Goal: Transaction & Acquisition: Purchase product/service

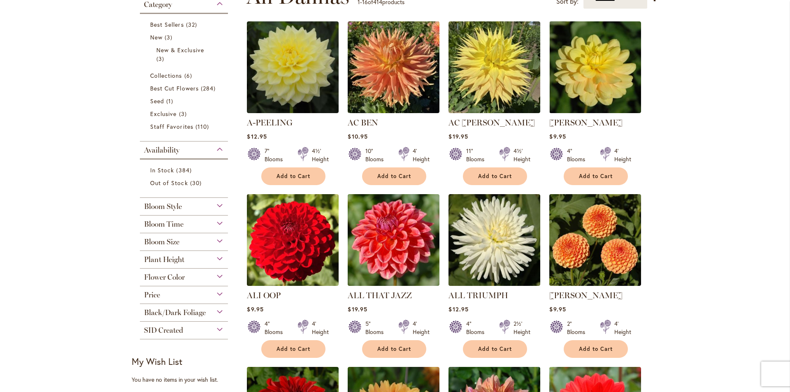
scroll to position [206, 0]
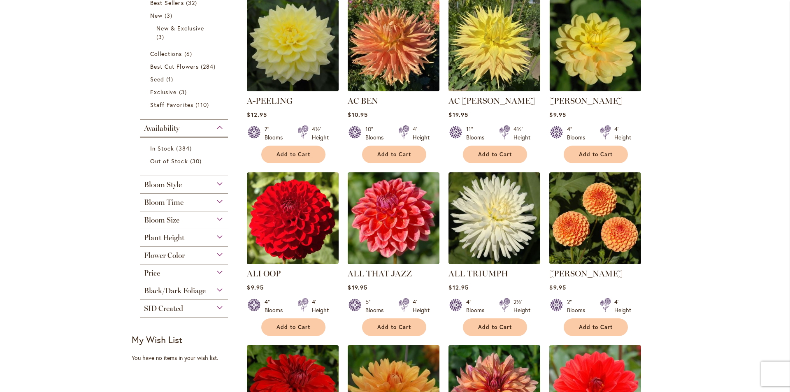
click at [212, 183] on div "Bloom Style" at bounding box center [184, 182] width 88 height 13
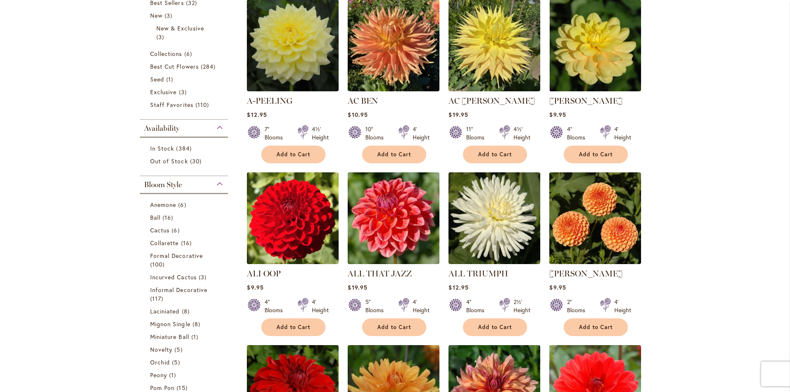
scroll to position [381, 0]
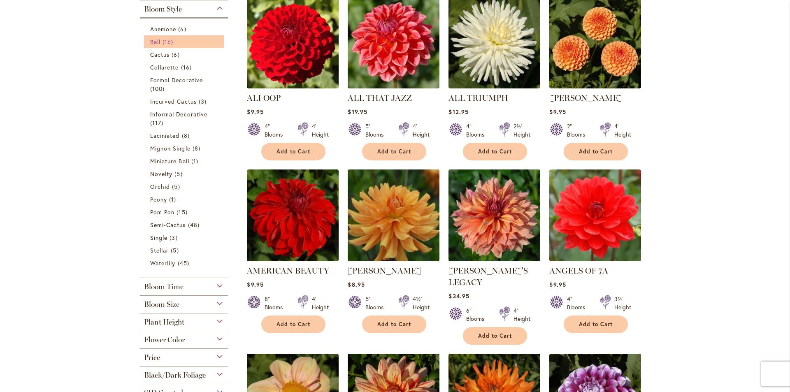
click at [192, 40] on link "Ball 16 items" at bounding box center [184, 41] width 69 height 9
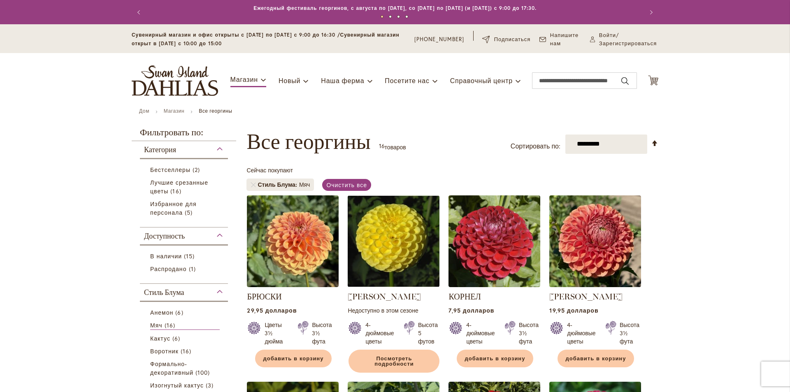
click at [741, 99] on header "Перейти к содержанию Сувенирный магазин и офис открыты с понедельника по пятниц…" at bounding box center [395, 66] width 790 height 84
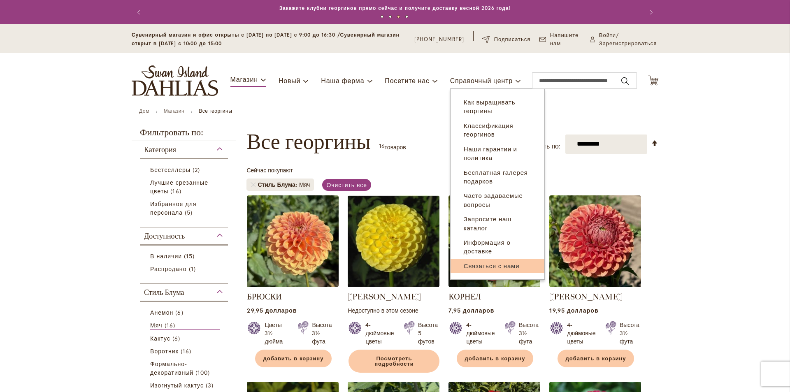
click at [506, 266] on font "Связаться с нами" at bounding box center [491, 266] width 56 height 8
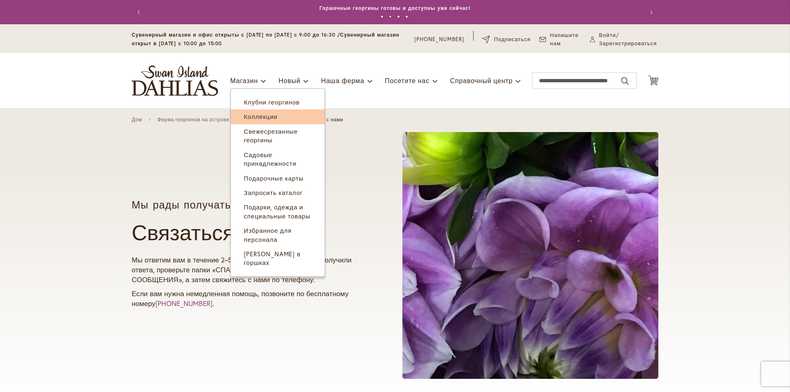
click at [272, 115] on font "Коллекции" at bounding box center [261, 116] width 34 height 8
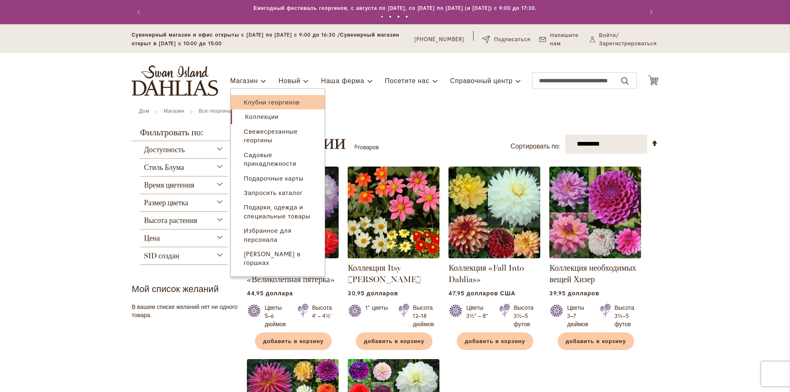
click at [267, 102] on font "Клубни георгинов" at bounding box center [272, 102] width 56 height 8
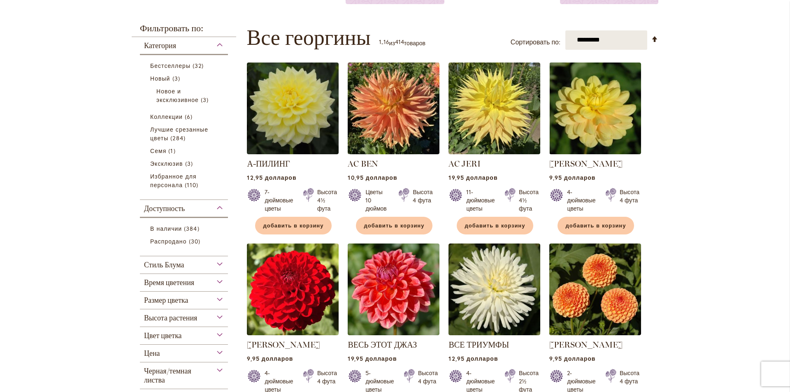
scroll to position [164, 0]
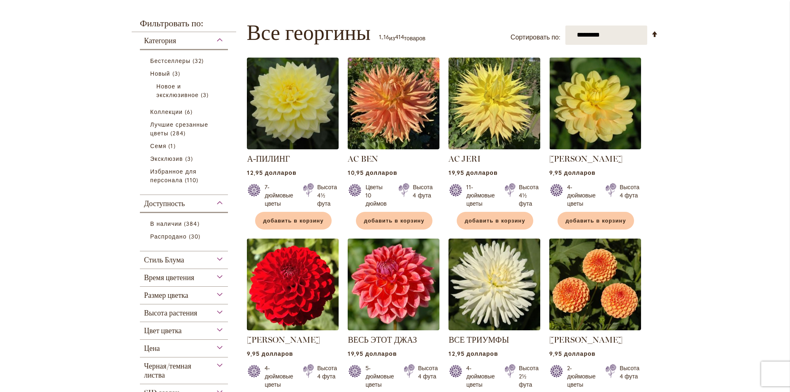
click at [216, 258] on div "Стиль Блума" at bounding box center [184, 257] width 88 height 13
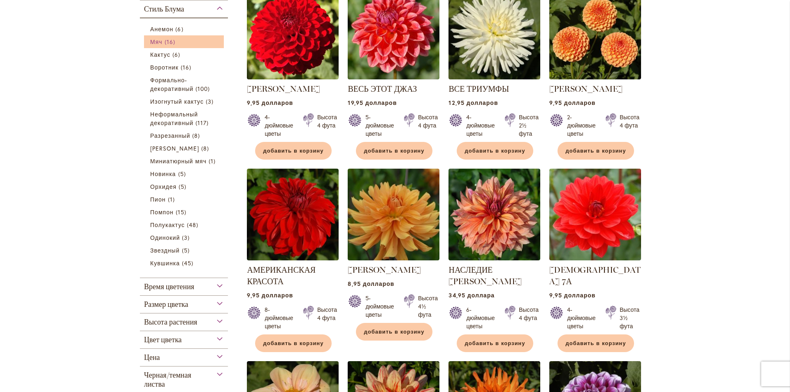
click at [173, 40] on span "16 предметы" at bounding box center [170, 41] width 13 height 9
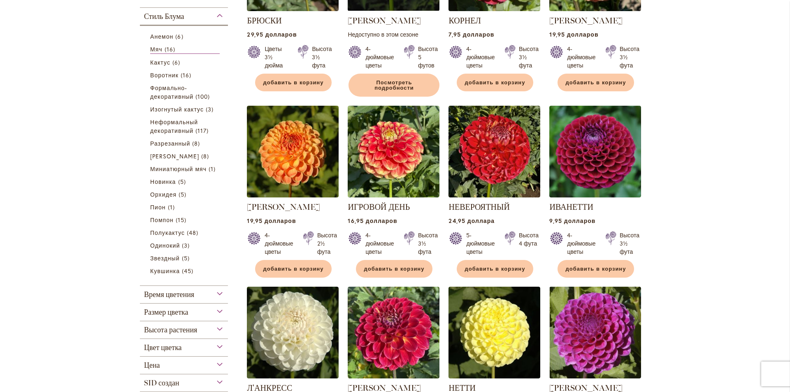
scroll to position [278, 0]
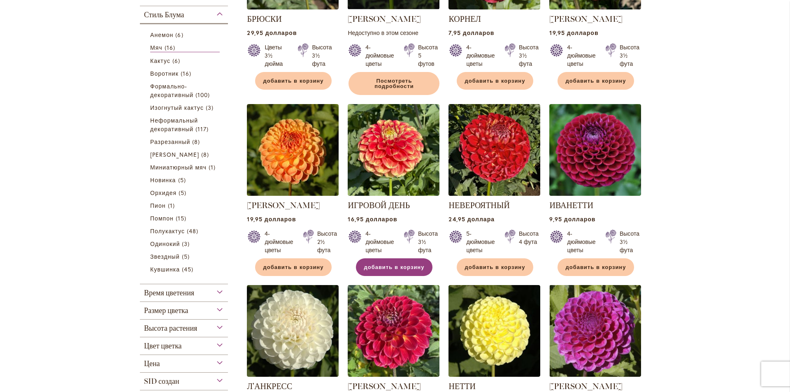
click at [406, 267] on font "добавить в корзину" at bounding box center [394, 267] width 60 height 7
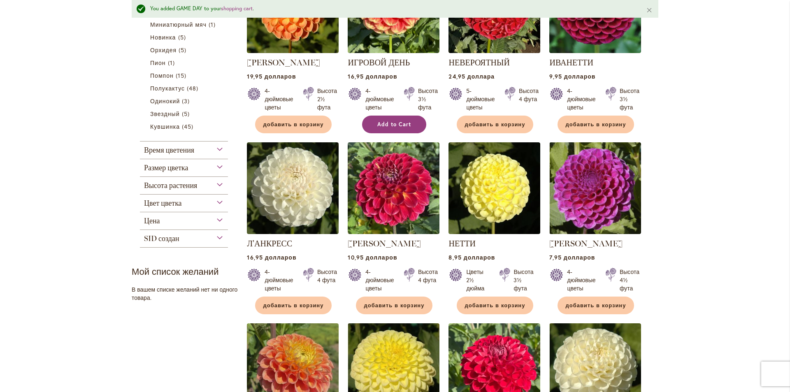
scroll to position [505, 0]
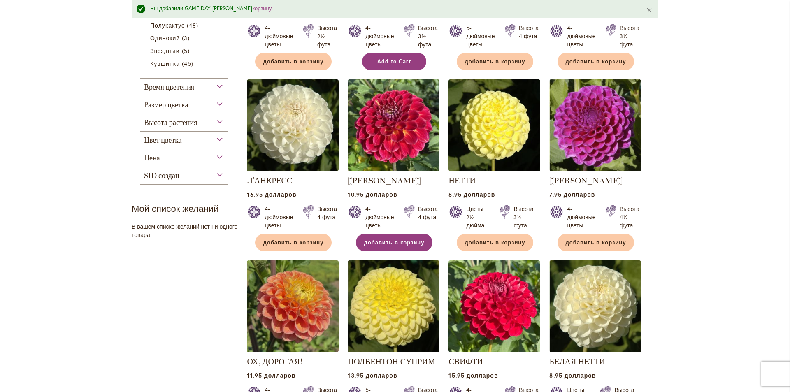
click at [399, 241] on font "добавить в корзину" at bounding box center [394, 242] width 60 height 7
click at [308, 241] on font "добавить в корзину" at bounding box center [293, 242] width 60 height 7
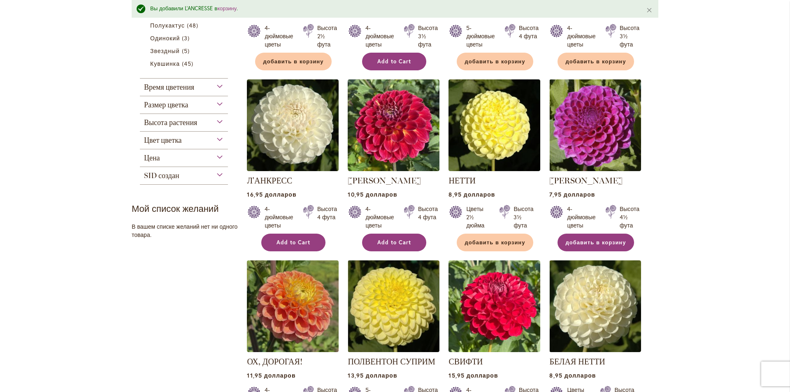
click at [616, 246] on button "добавить в корзину" at bounding box center [595, 243] width 77 height 18
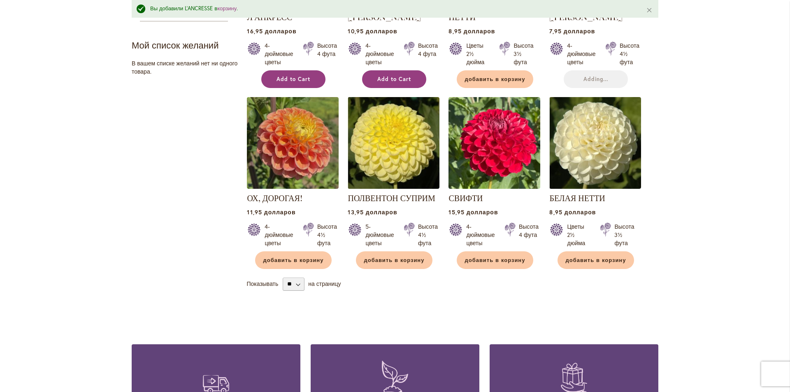
scroll to position [669, 0]
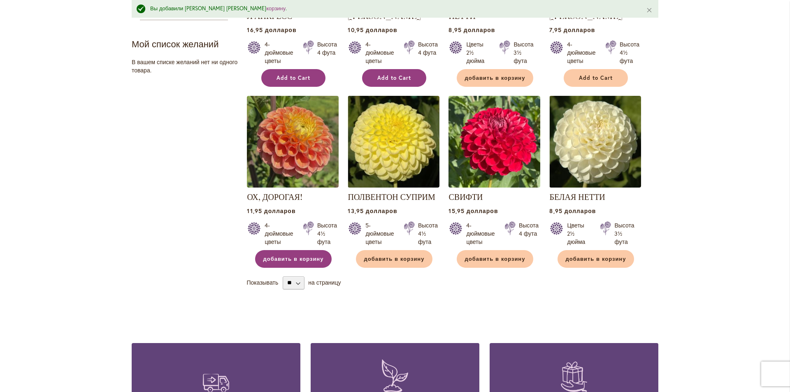
click at [305, 255] on font "добавить в корзину" at bounding box center [293, 258] width 60 height 7
click at [496, 255] on font "добавить в корзину" at bounding box center [495, 258] width 60 height 7
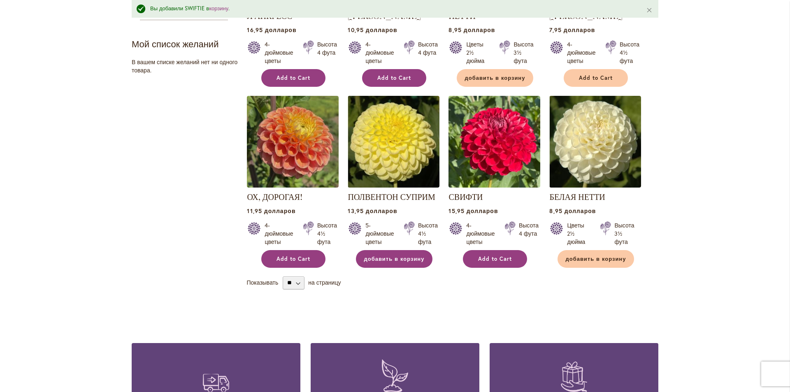
click at [400, 255] on font "добавить в корзину" at bounding box center [394, 258] width 60 height 7
click at [507, 258] on span "Add to Cart" at bounding box center [495, 258] width 34 height 7
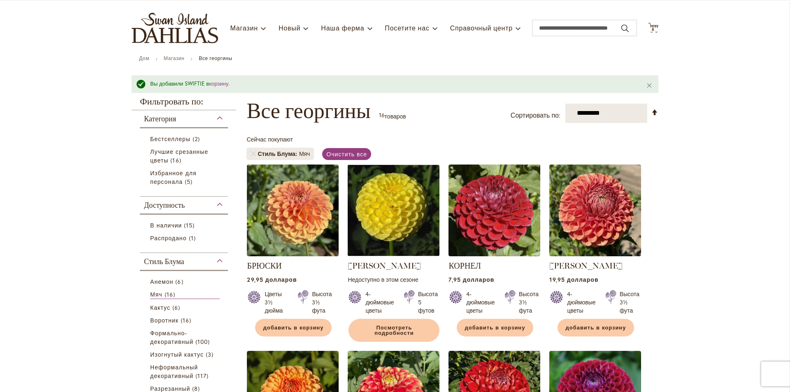
scroll to position [0, 0]
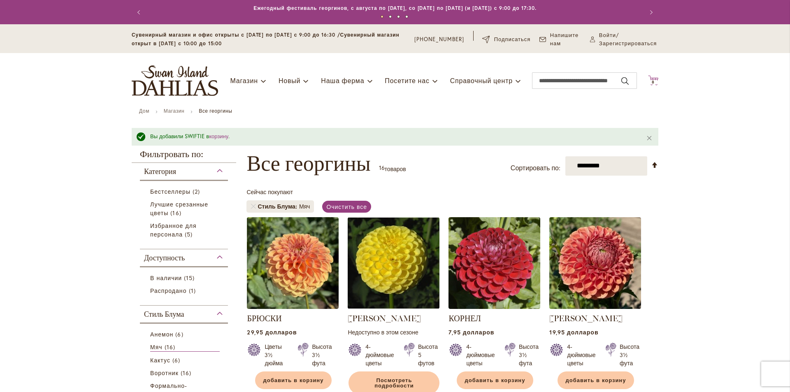
click at [653, 81] on span "8 8" at bounding box center [653, 82] width 8 height 4
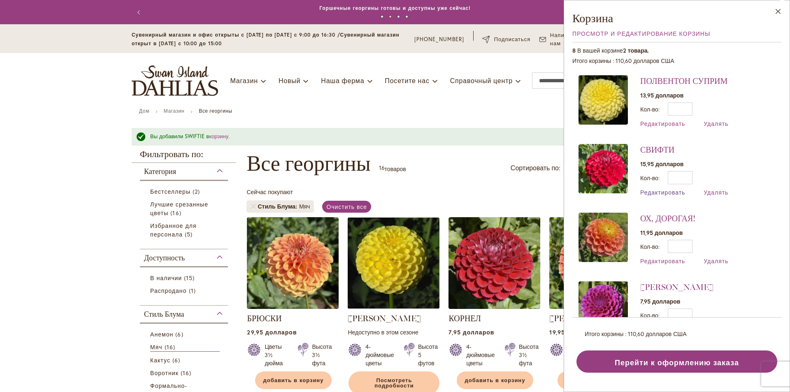
click at [670, 191] on font "Редактировать" at bounding box center [662, 192] width 45 height 8
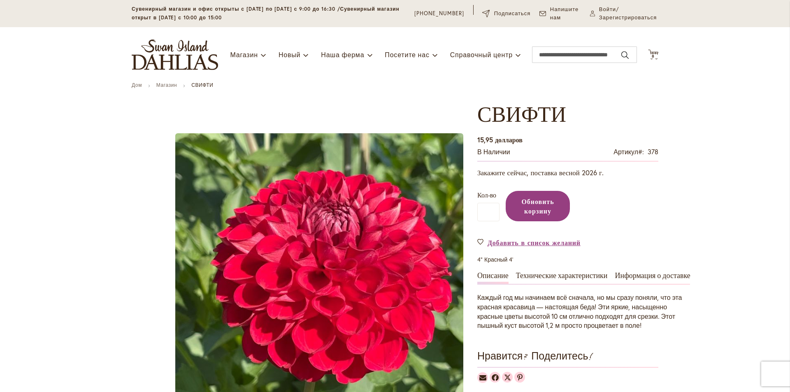
scroll to position [164, 0]
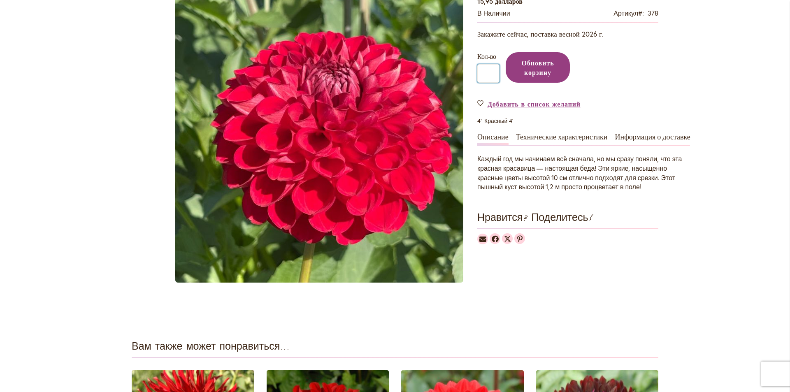
click at [486, 75] on input "*" at bounding box center [488, 73] width 22 height 19
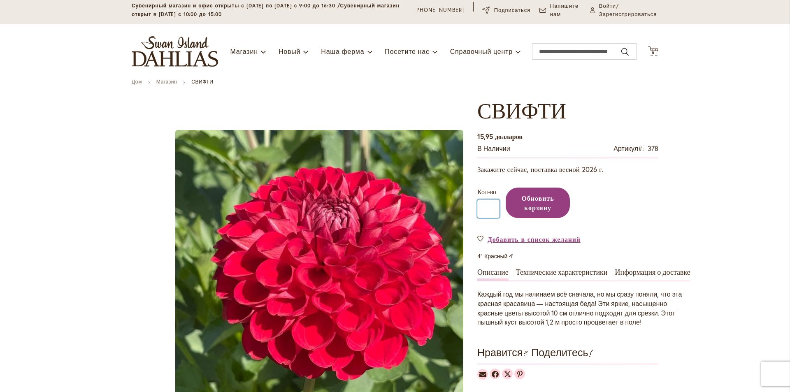
scroll to position [0, 0]
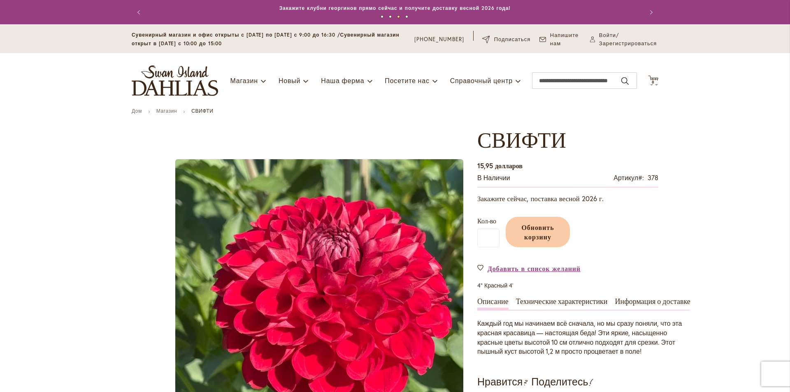
click at [563, 224] on button "Обновить корзину" at bounding box center [537, 232] width 64 height 30
click at [651, 80] on font "8" at bounding box center [652, 81] width 3 height 5
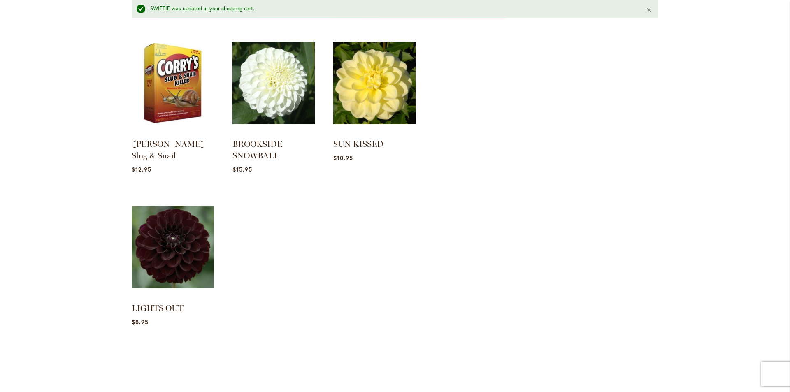
scroll to position [1054, 0]
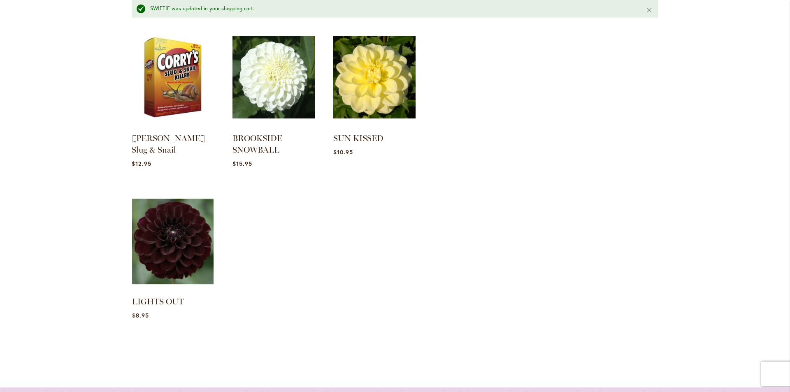
click at [172, 250] on img at bounding box center [173, 241] width 86 height 107
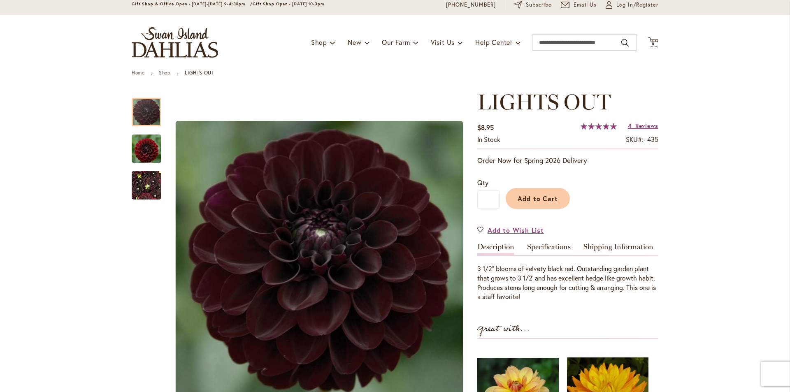
scroll to position [21, 0]
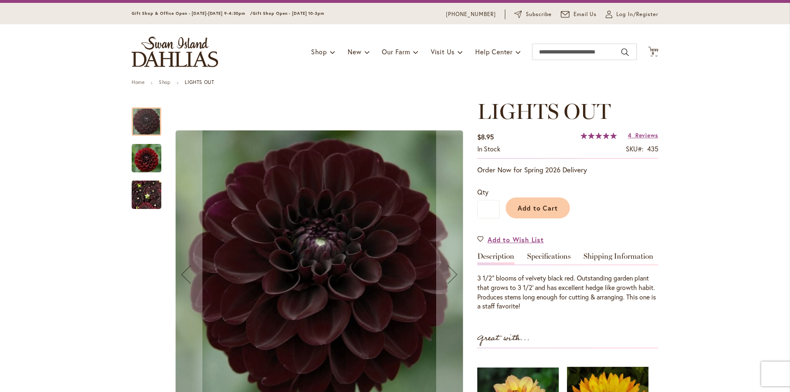
click at [148, 199] on img "LIGHTS OUT" at bounding box center [147, 194] width 30 height 39
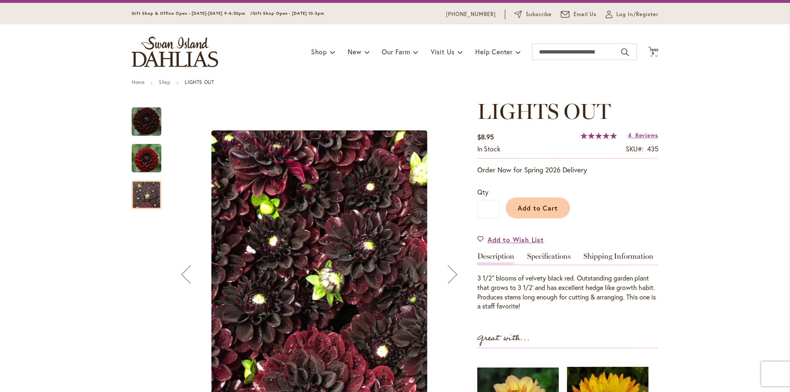
click at [148, 162] on img "LIGHTS OUT" at bounding box center [147, 158] width 30 height 30
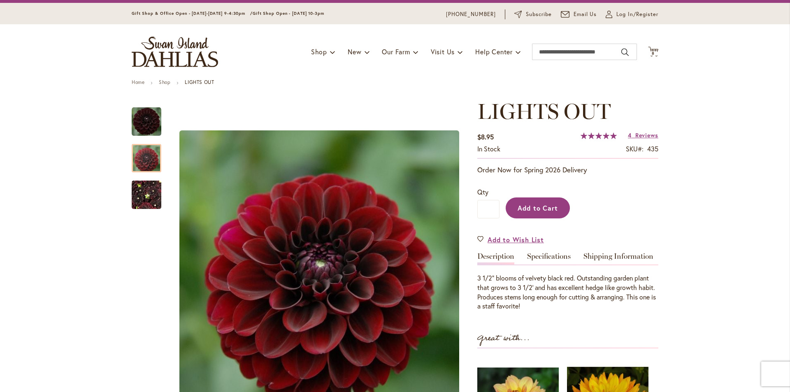
click at [546, 208] on span "Add to Cart" at bounding box center [537, 208] width 41 height 9
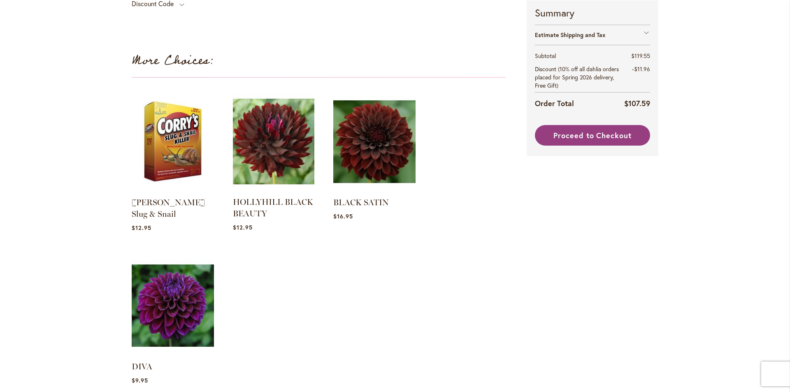
scroll to position [1089, 0]
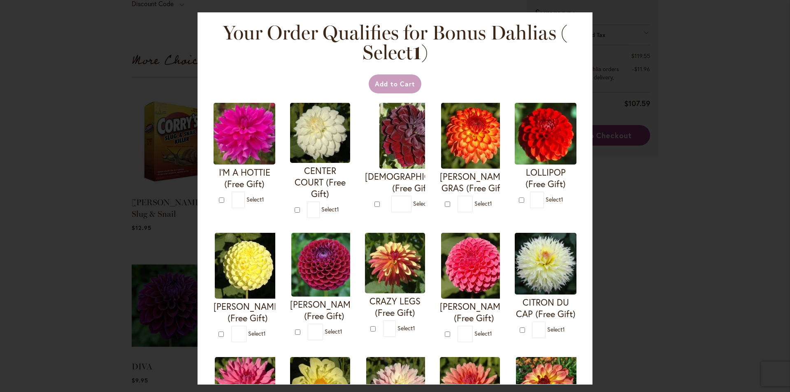
click at [760, 57] on div "Your Order Qualifies for Bonus Dahlias ( Select 1 ) Add to Cart I'M A HOTTIE (F…" at bounding box center [395, 196] width 790 height 392
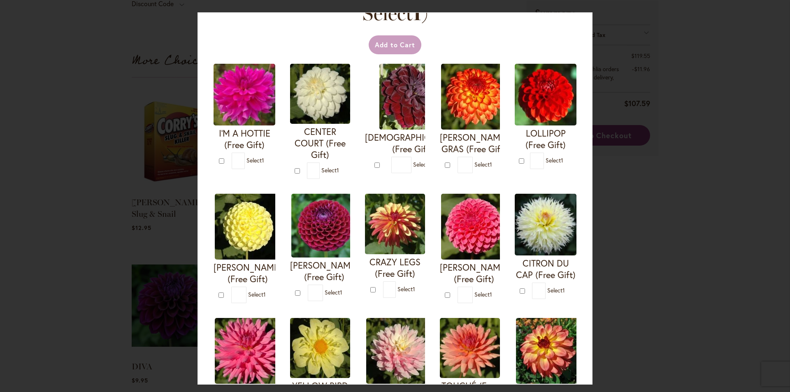
scroll to position [0, 0]
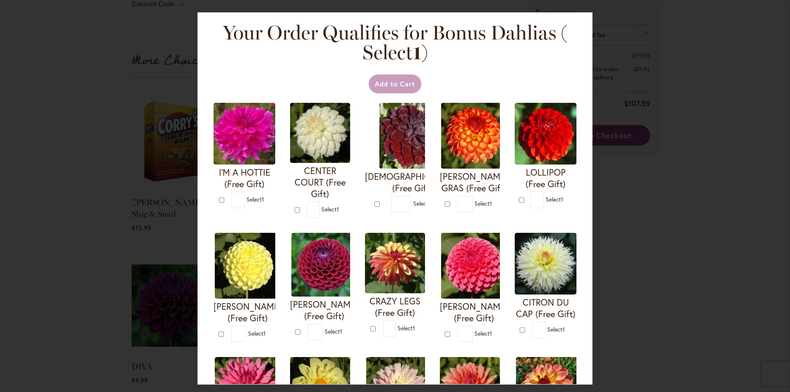
click at [696, 32] on div "Your Order Qualifies for Bonus Dahlias ( Select 1 ) Add to Cart I'M A HOTTIE (F…" at bounding box center [395, 196] width 790 height 392
click at [492, 67] on div "Your Order Qualifies for Bonus Dahlias ( Select 1 ) Add to Cart I'M A HOTTIE (F…" at bounding box center [394, 198] width 395 height 372
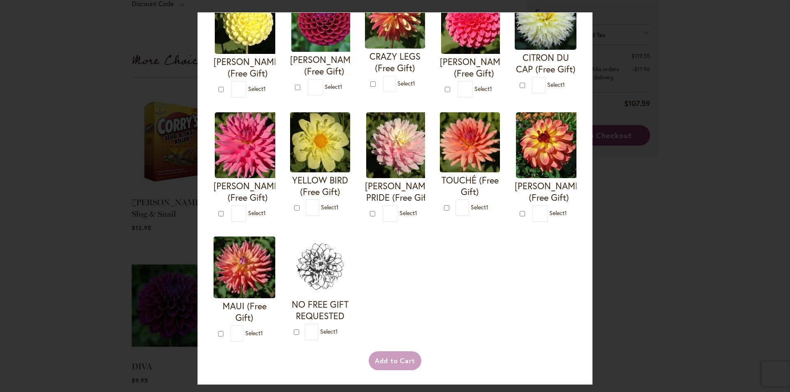
scroll to position [368, 0]
click at [393, 364] on div "Add to Cart" at bounding box center [394, 360] width 365 height 19
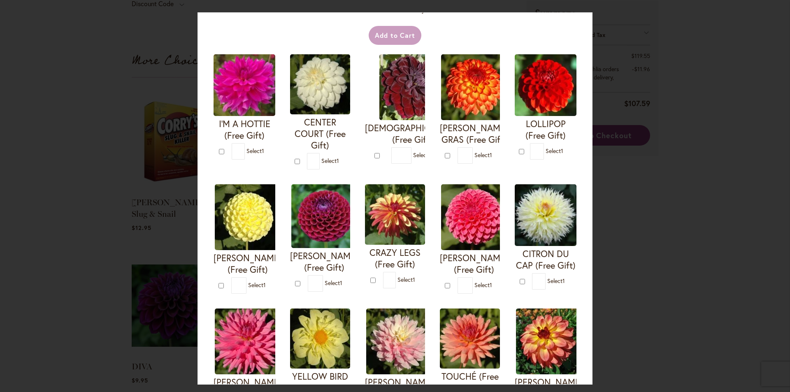
scroll to position [0, 0]
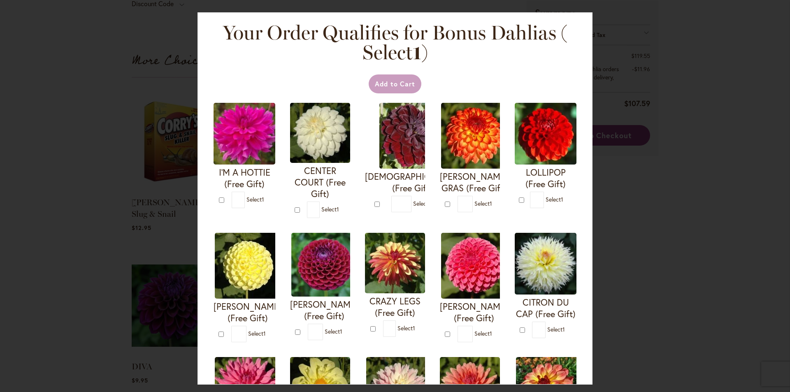
click at [99, 76] on div "Your Order Qualifies for Bonus Dahlias ( Select 1 ) Add to Cart I'M A HOTTIE (F…" at bounding box center [395, 196] width 790 height 392
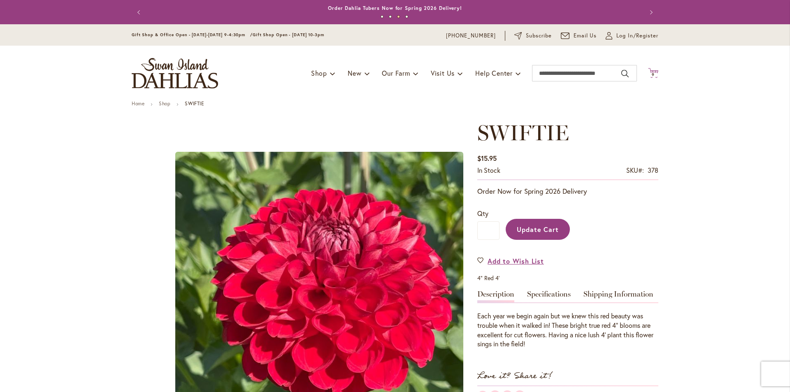
click at [651, 75] on span "9" at bounding box center [652, 74] width 3 height 5
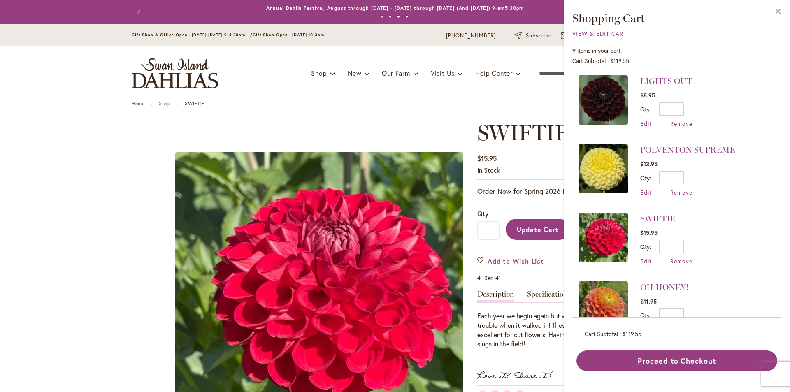
click at [780, 12] on button "Close" at bounding box center [777, 13] width 23 height 26
